Goal: Task Accomplishment & Management: Manage account settings

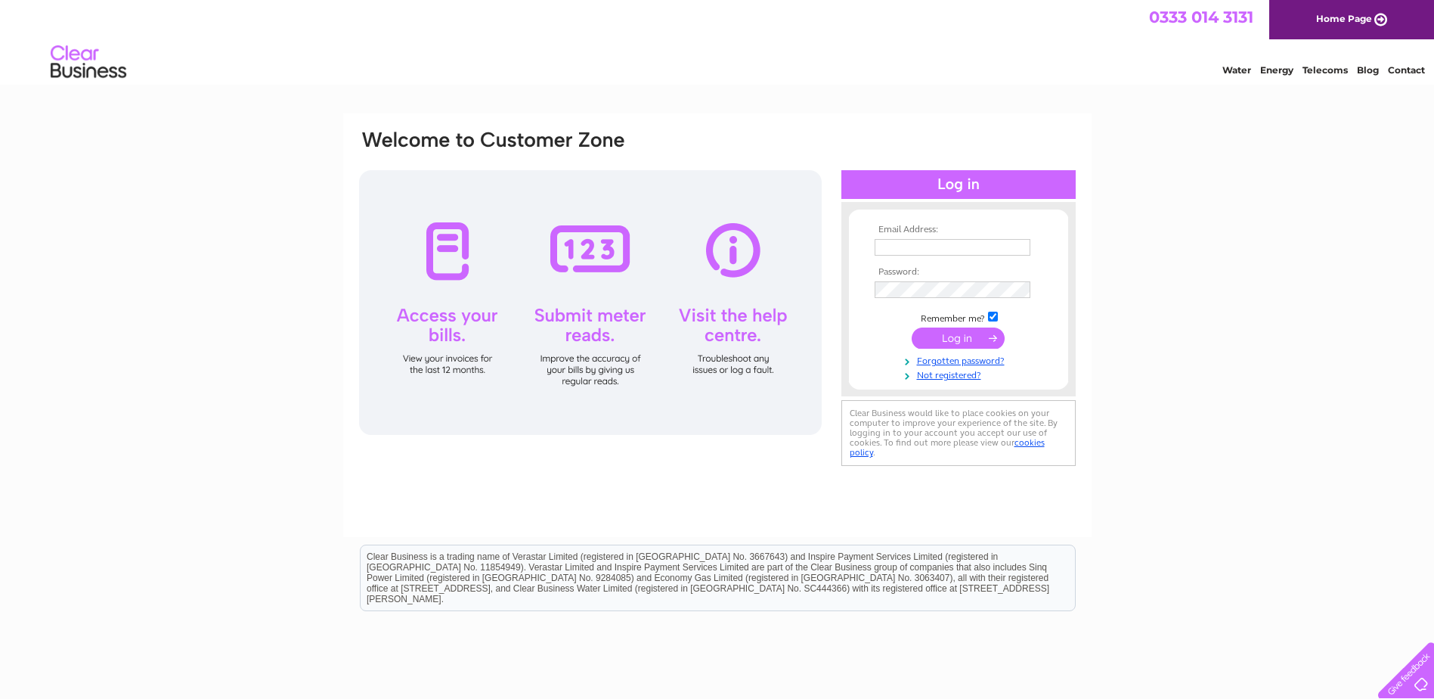
type input "jadescoffeehouse22@gmail.com"
click at [962, 341] on input "submit" at bounding box center [958, 337] width 93 height 21
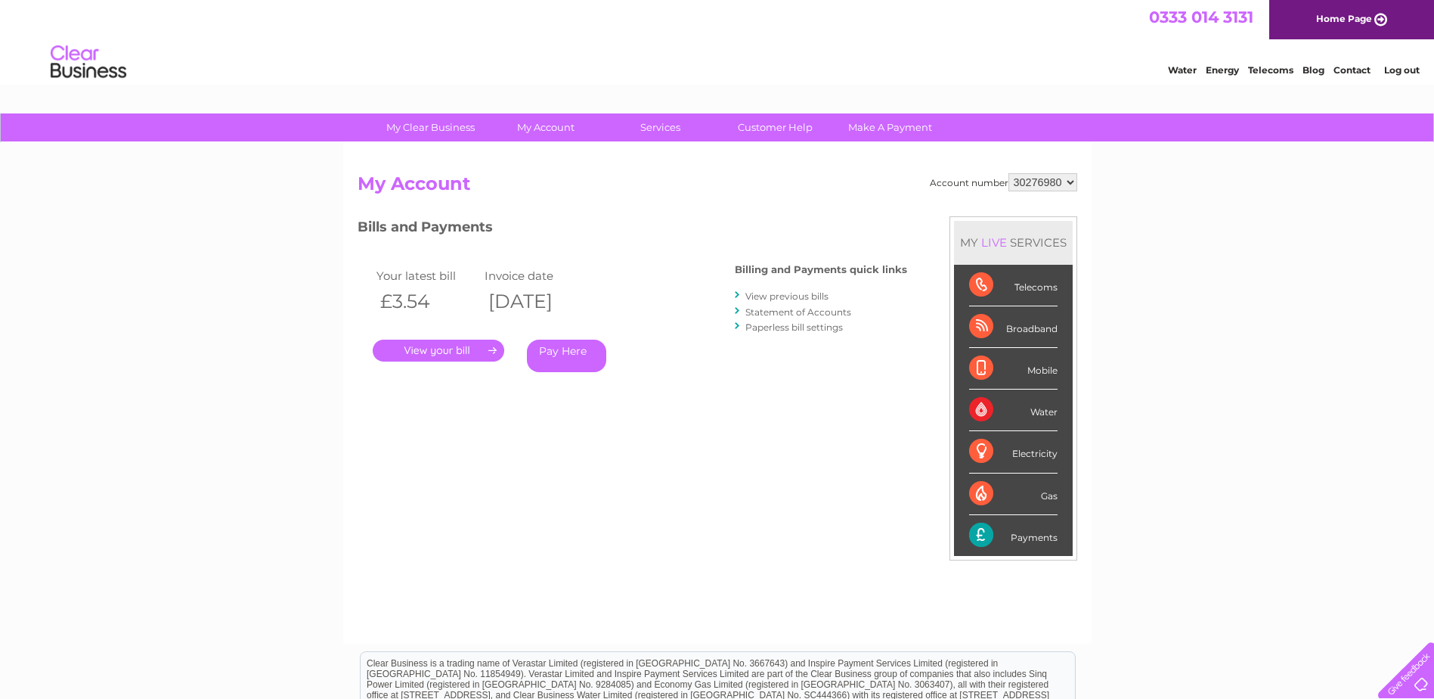
click at [1071, 183] on select "30276980 30308348" at bounding box center [1043, 182] width 69 height 18
select select "30308348"
click at [1009, 173] on select "30276980 30308348" at bounding box center [1043, 182] width 69 height 18
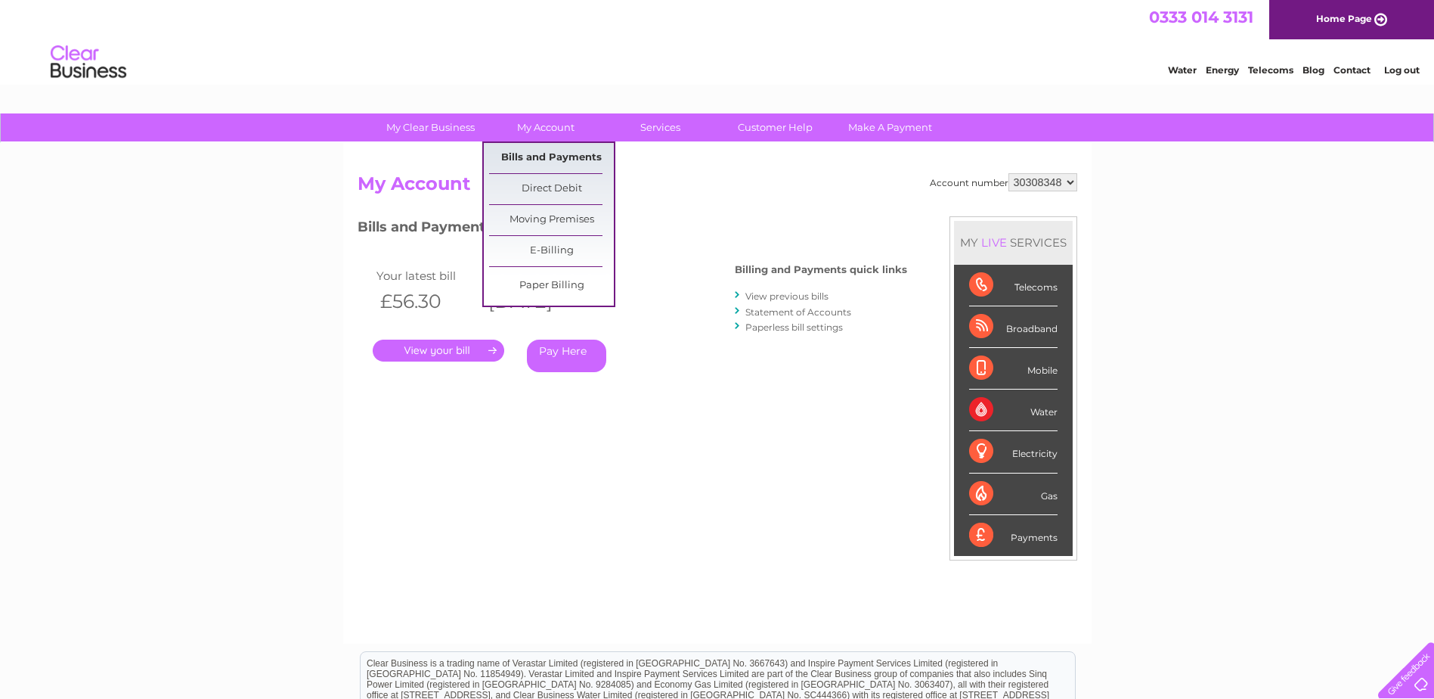
click at [556, 151] on link "Bills and Payments" at bounding box center [551, 158] width 125 height 30
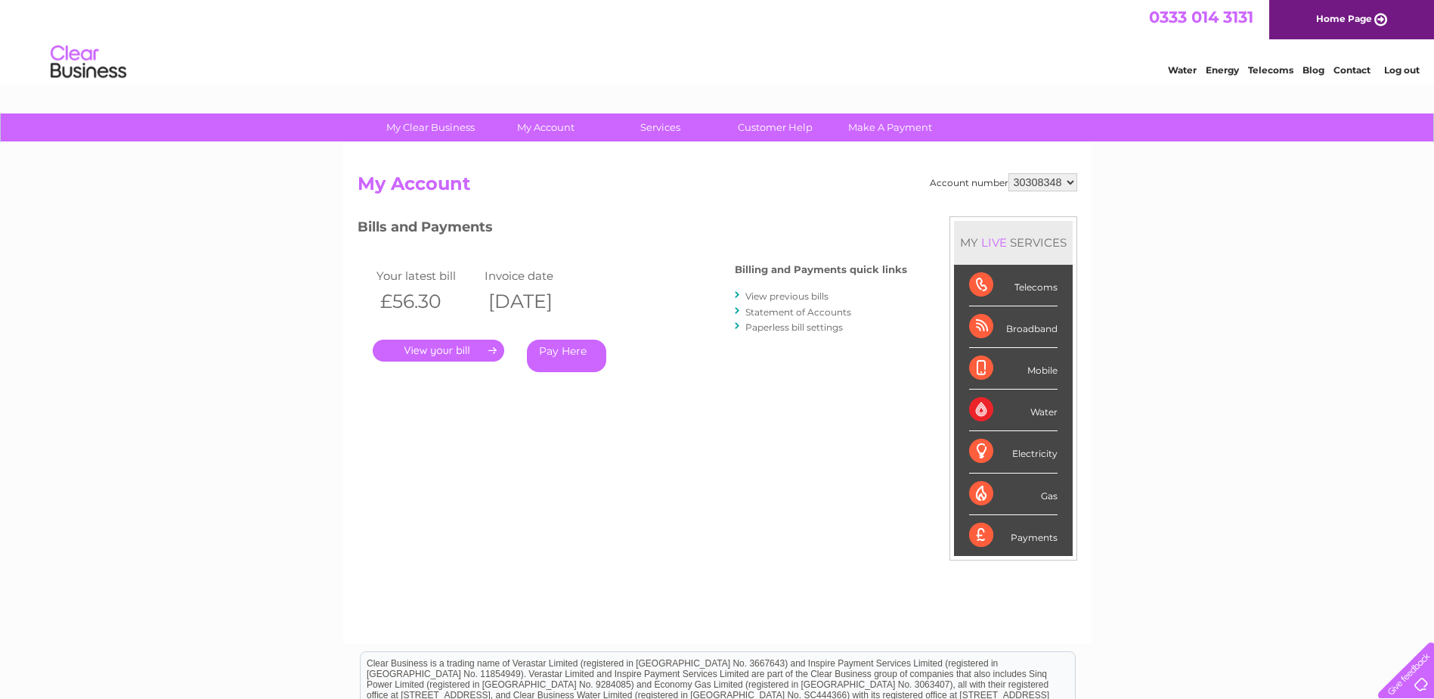
click at [473, 348] on link "." at bounding box center [439, 350] width 132 height 22
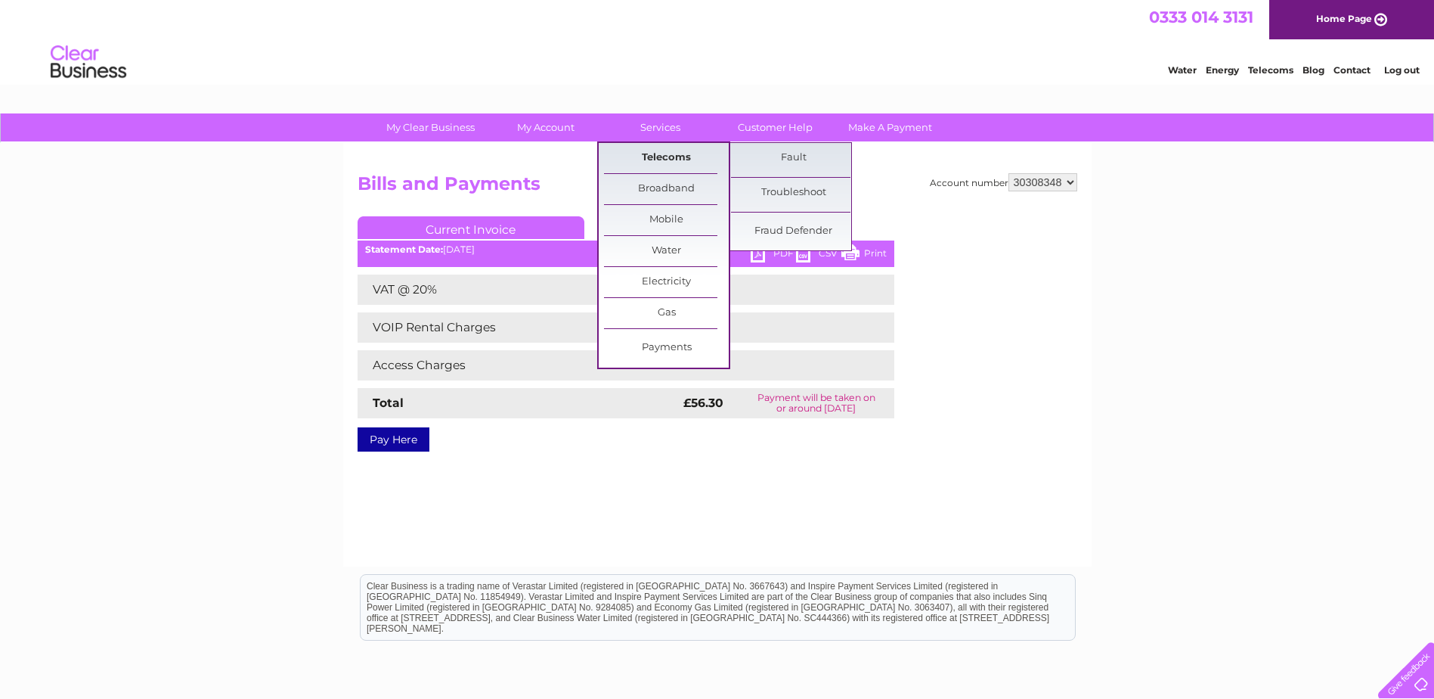
click at [672, 160] on link "Telecoms" at bounding box center [666, 158] width 125 height 30
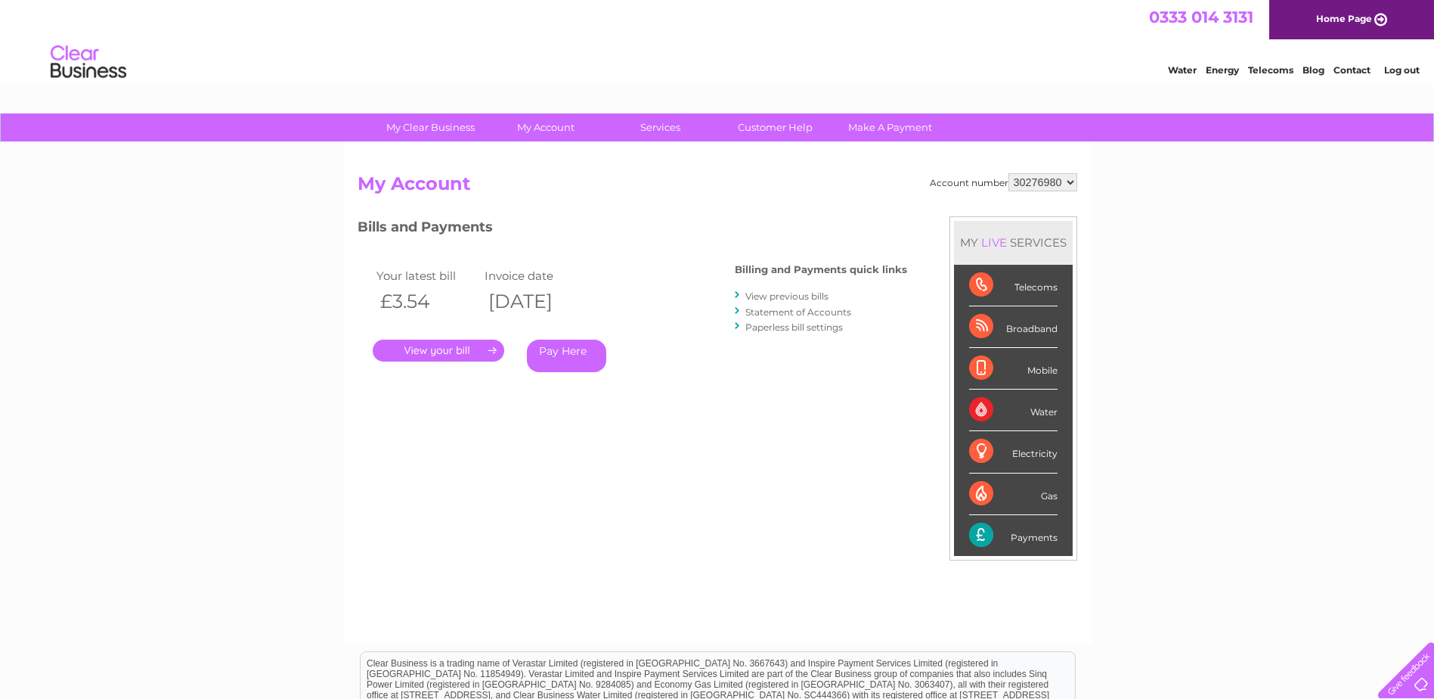
click at [1048, 185] on select "30276980 30308348" at bounding box center [1043, 182] width 69 height 18
select select "30308348"
click at [1009, 173] on select "30276980 30308348" at bounding box center [1043, 182] width 69 height 18
